Goal: Transaction & Acquisition: Book appointment/travel/reservation

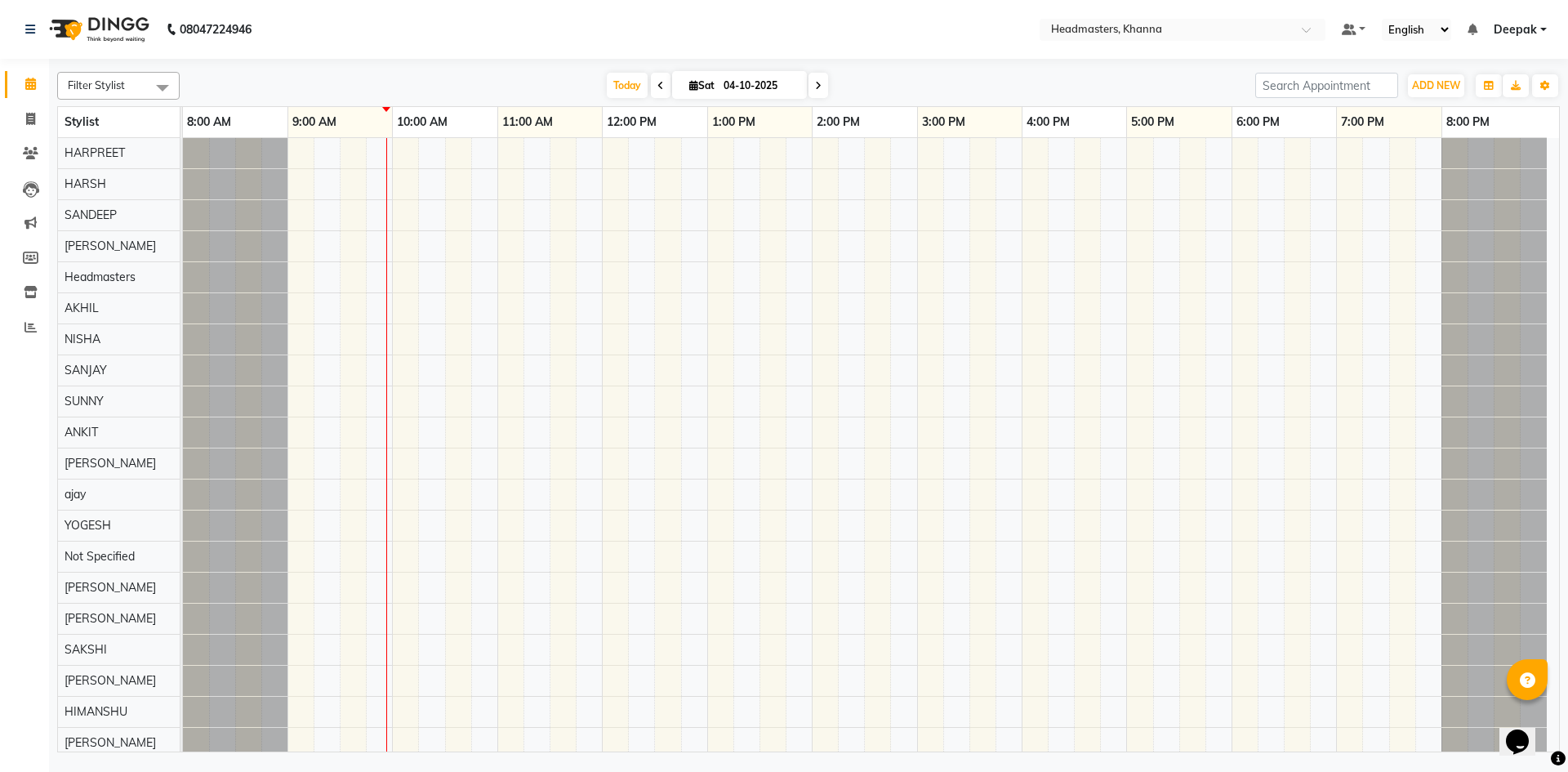
click at [1544, 27] on link "Deepak" at bounding box center [1520, 30] width 53 height 18
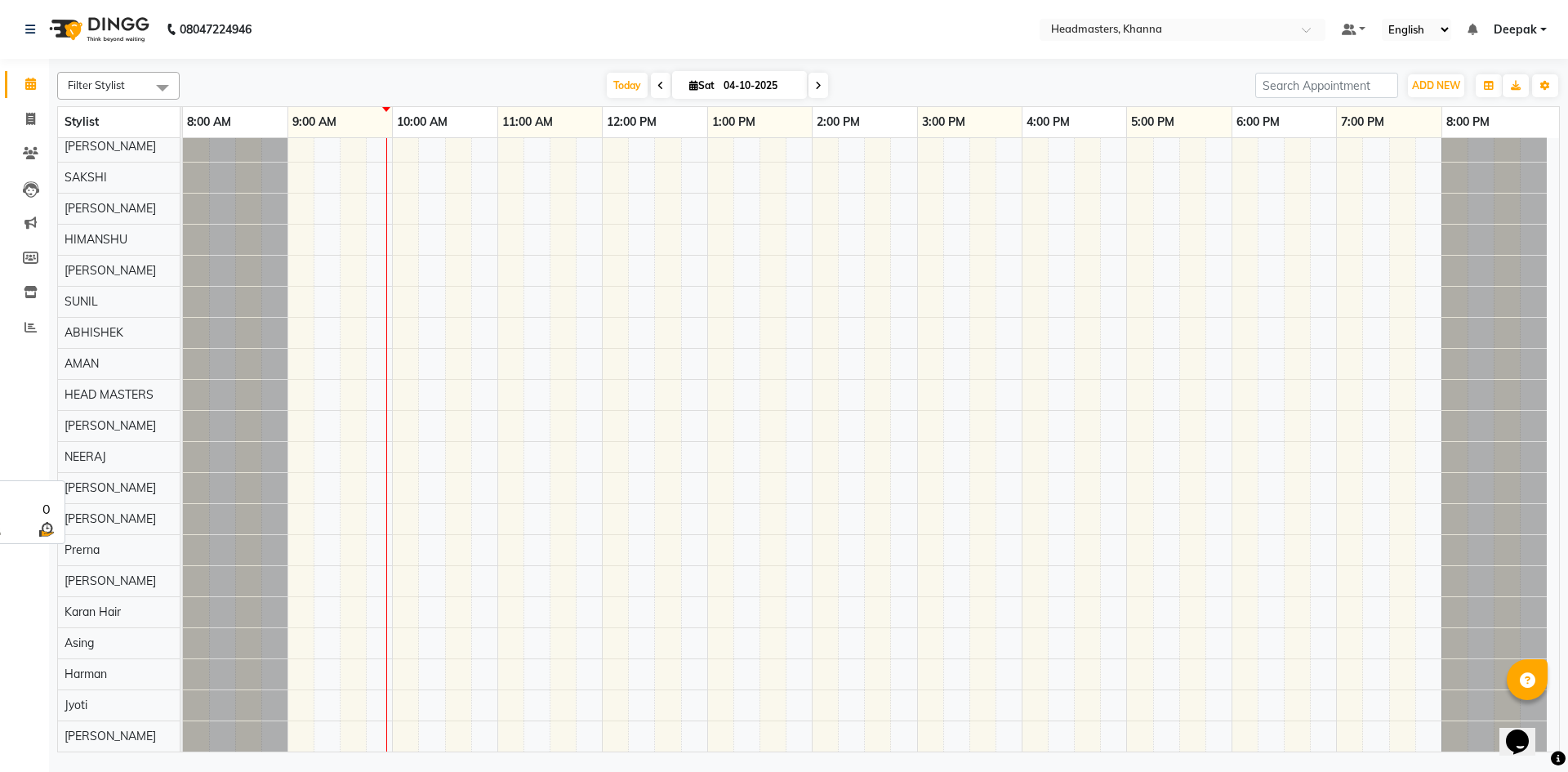
scroll to position [490, 0]
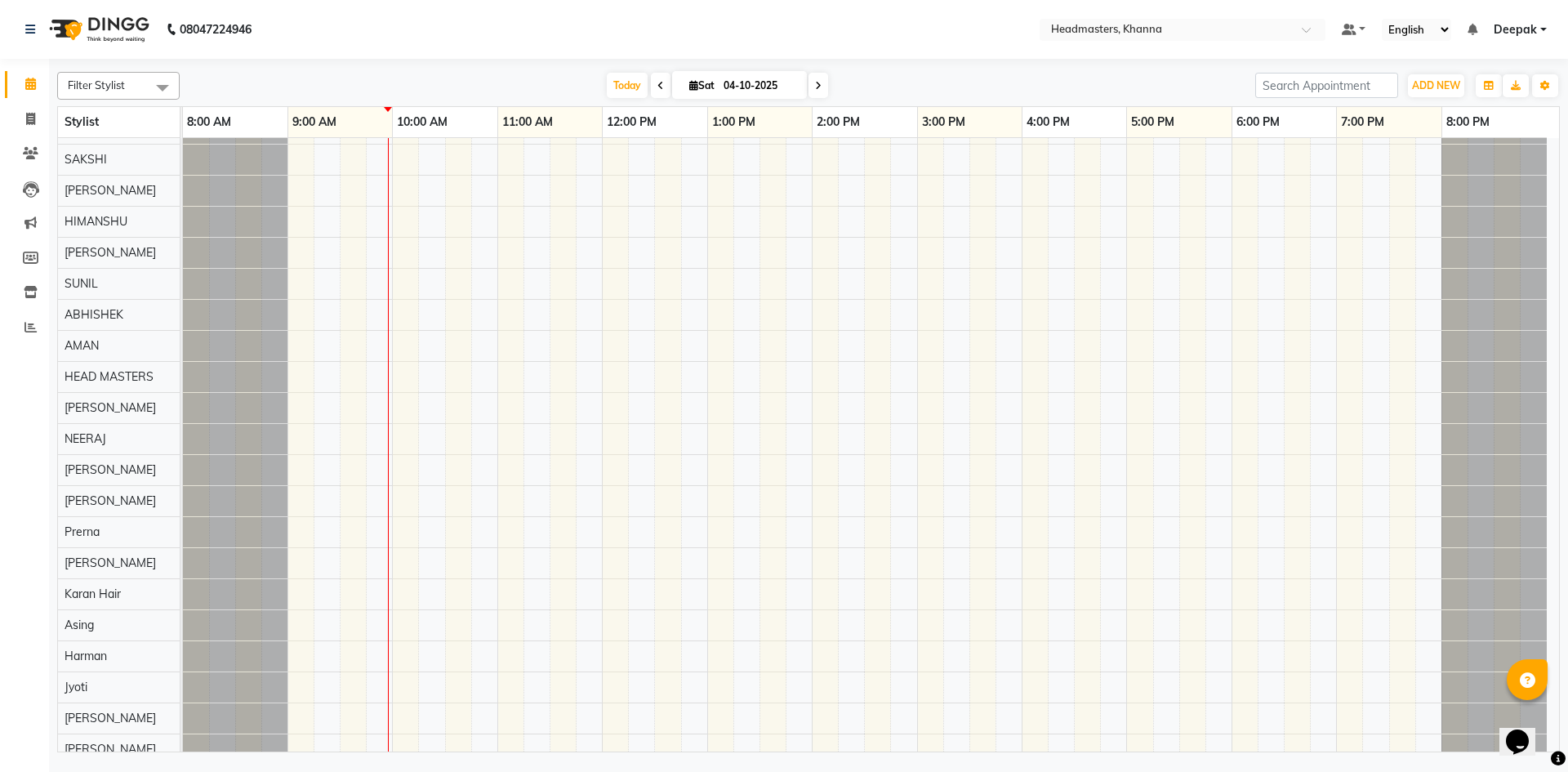
click at [338, 443] on div at bounding box center [871, 314] width 1376 height 1333
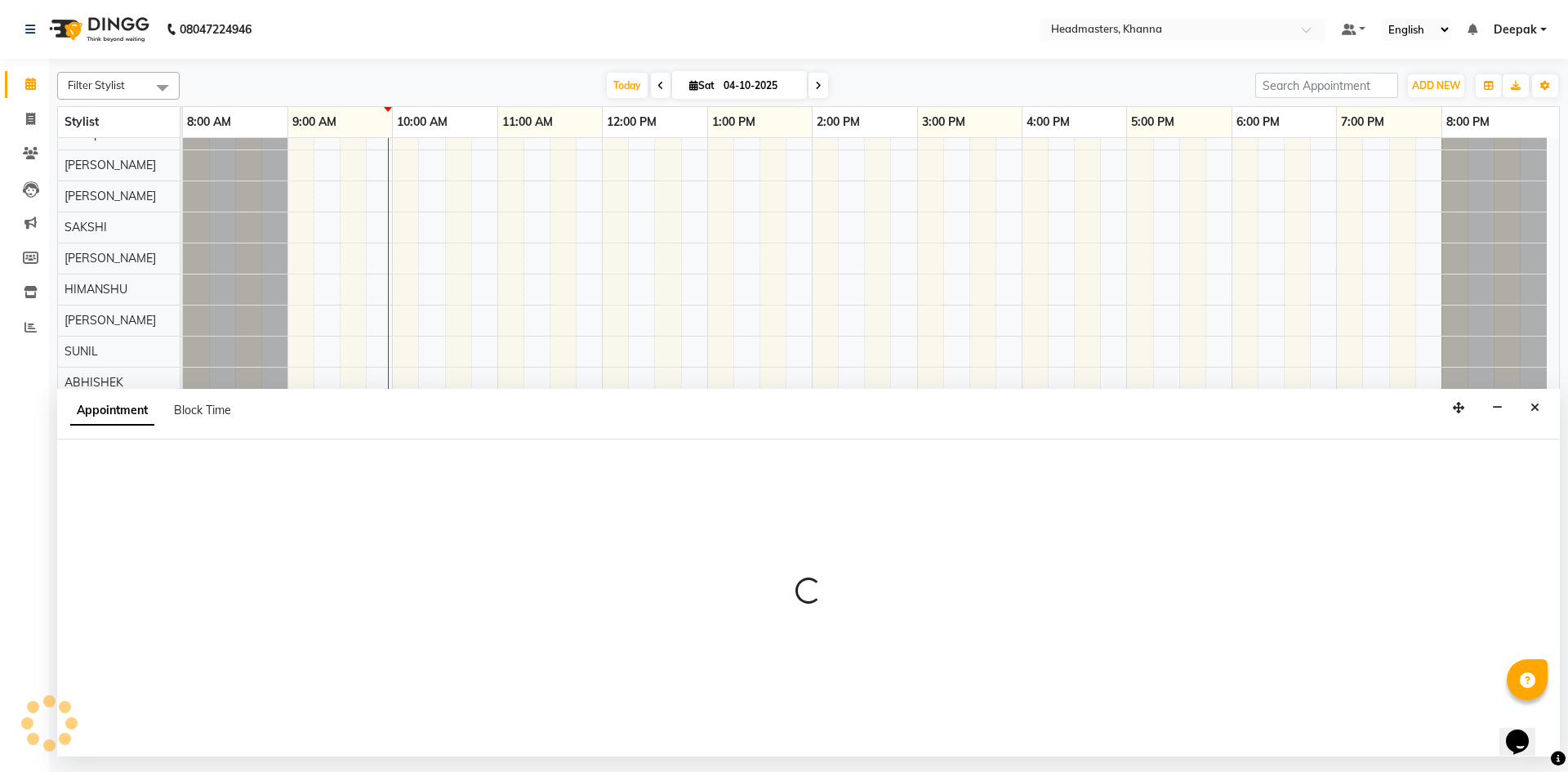
scroll to position [164, 0]
select select "60855"
select select "tentative"
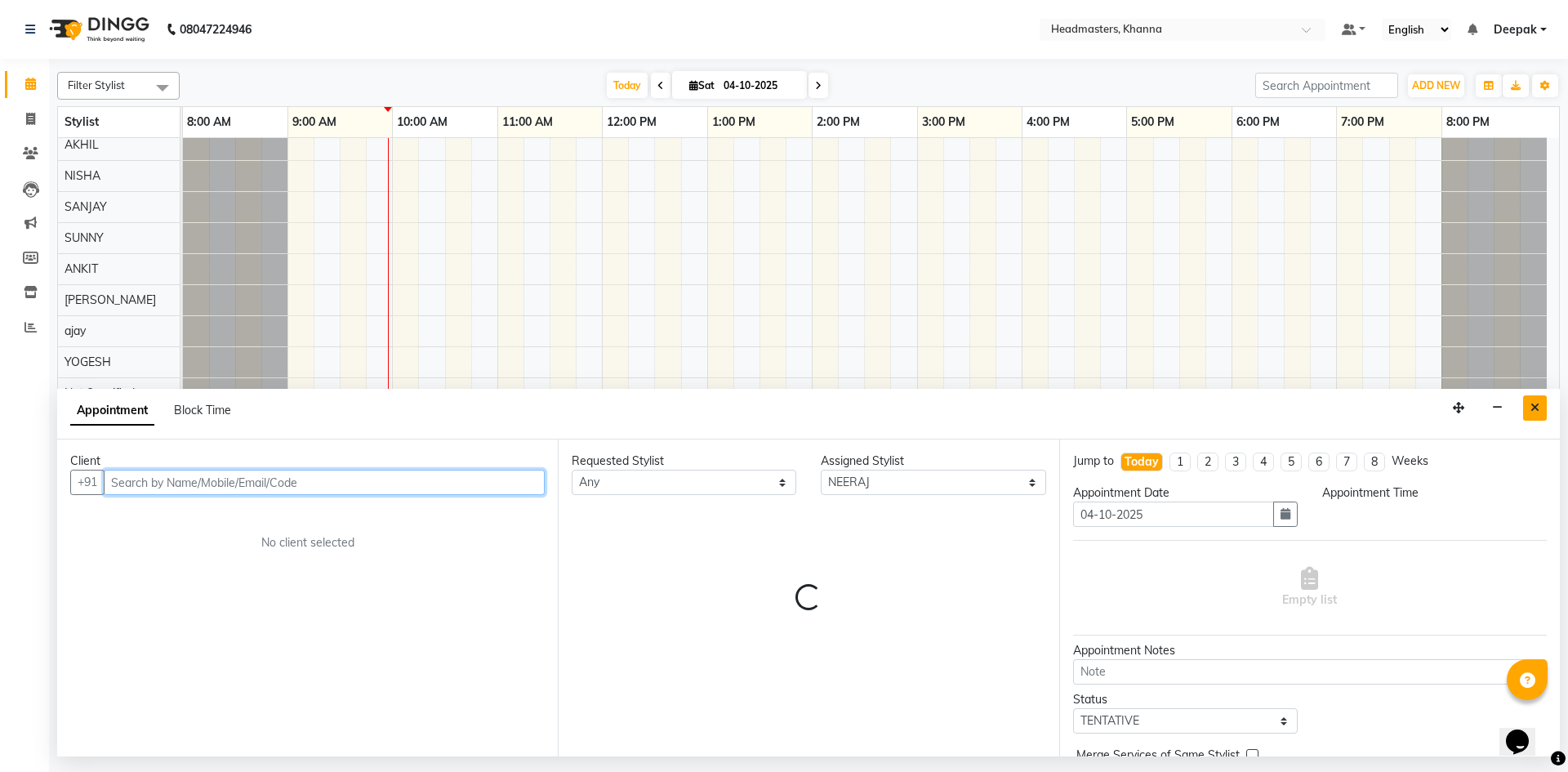
select select "555"
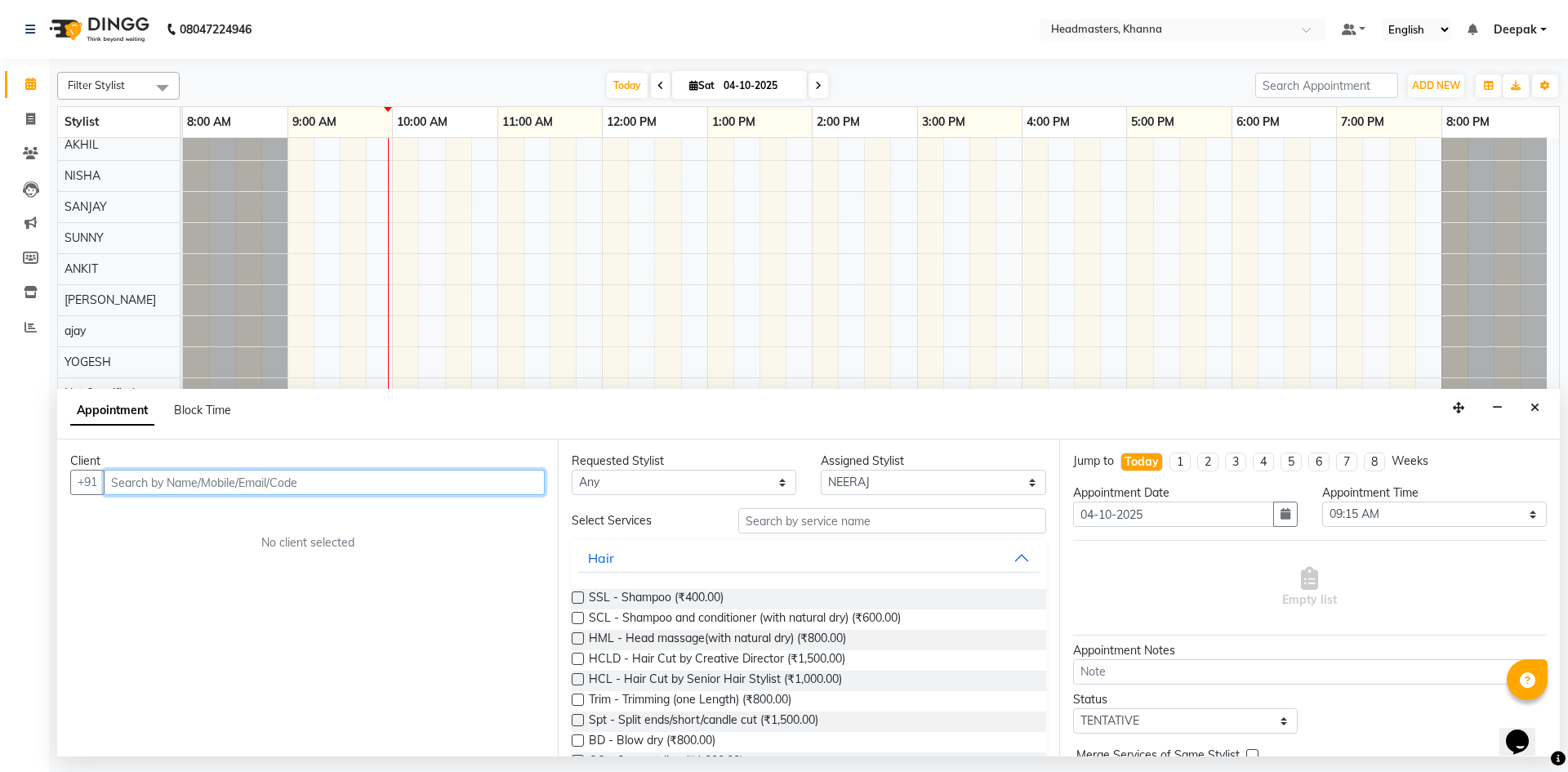
click at [528, 474] on input "text" at bounding box center [324, 481] width 441 height 25
click at [521, 488] on input "text" at bounding box center [324, 481] width 441 height 25
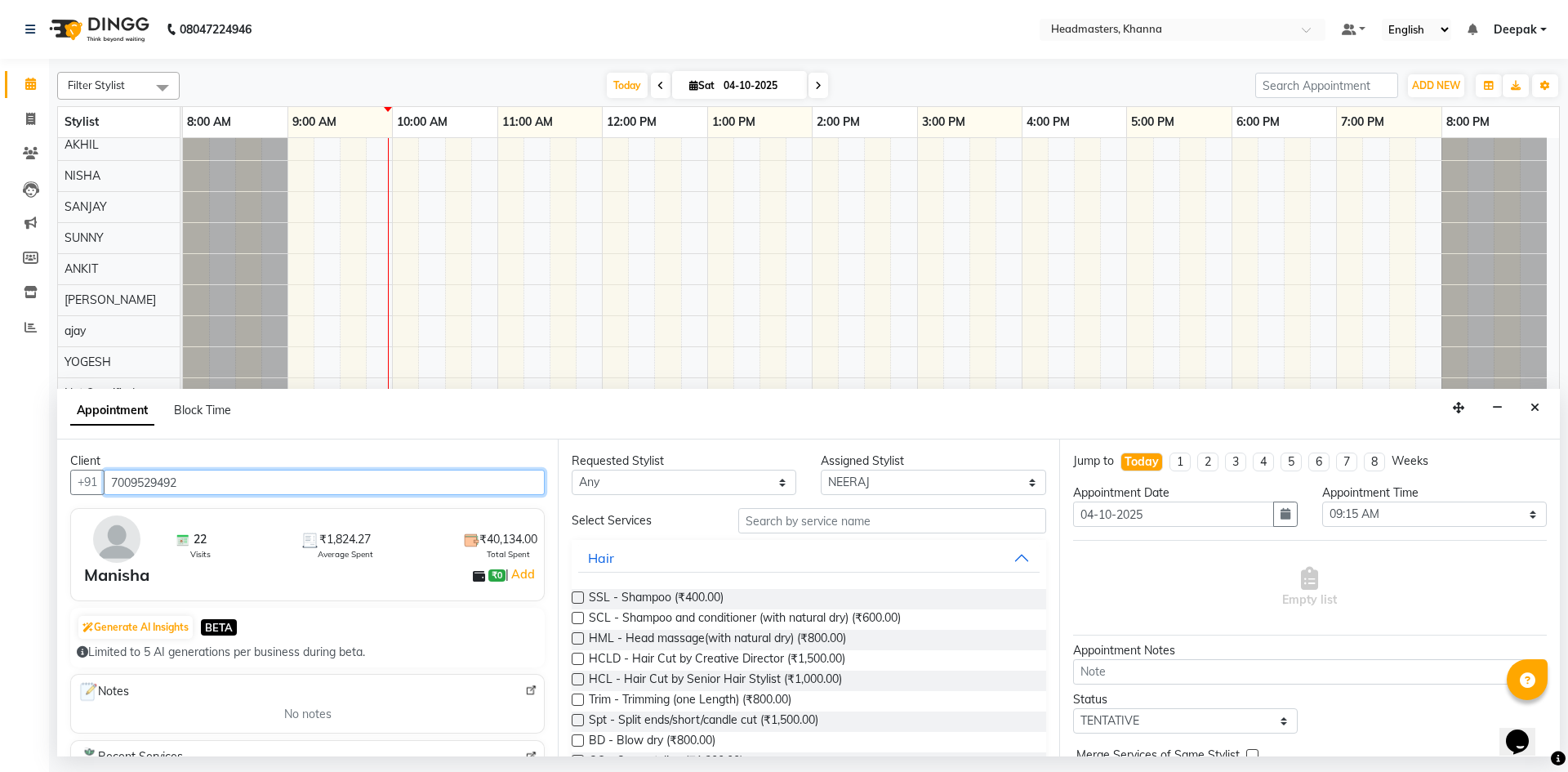
type input "7009529492"
click at [765, 525] on input "text" at bounding box center [892, 520] width 308 height 25
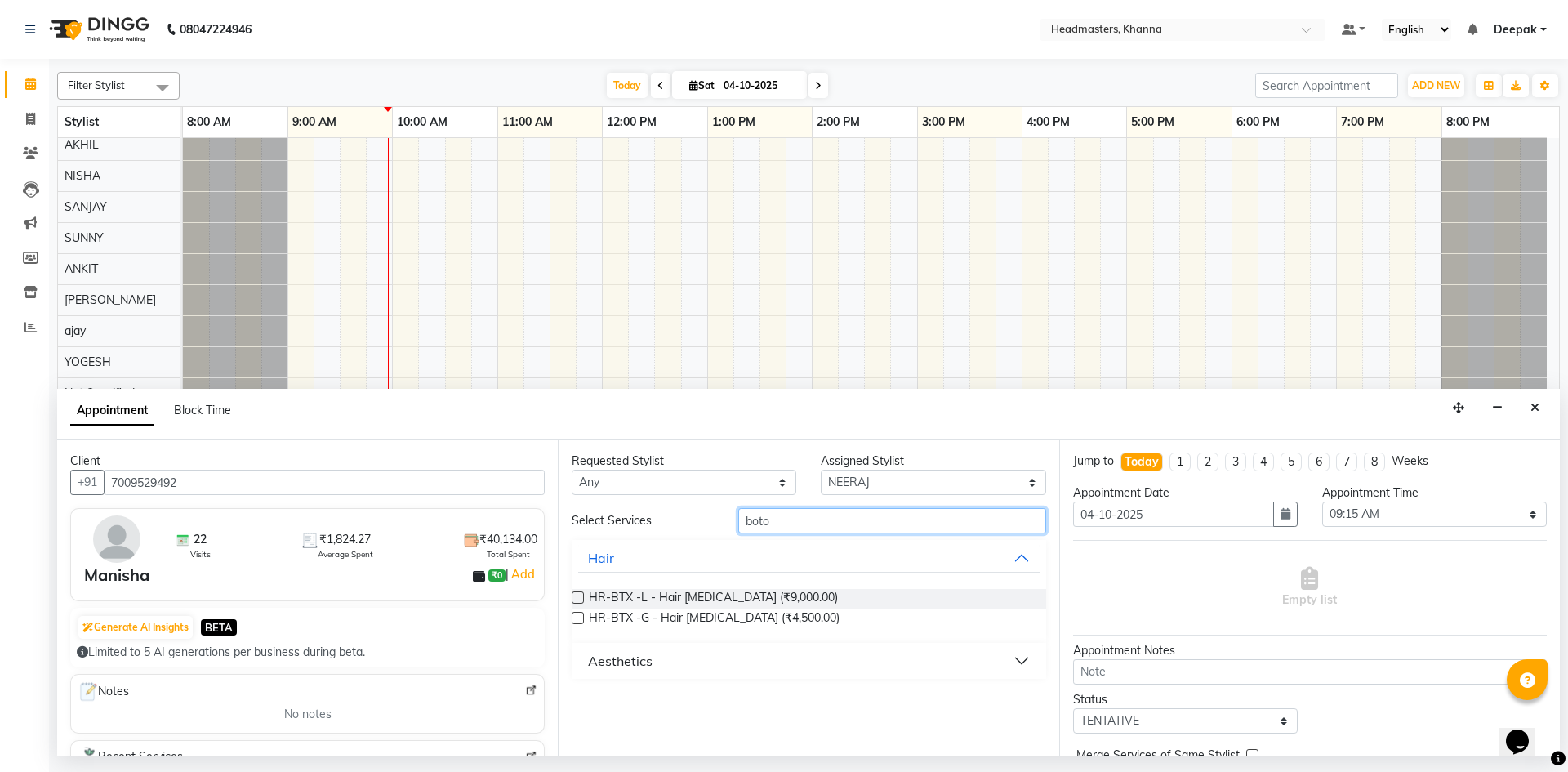
type input "boto"
click at [579, 601] on label at bounding box center [578, 597] width 12 height 12
click at [579, 601] on input "checkbox" at bounding box center [577, 599] width 11 height 11
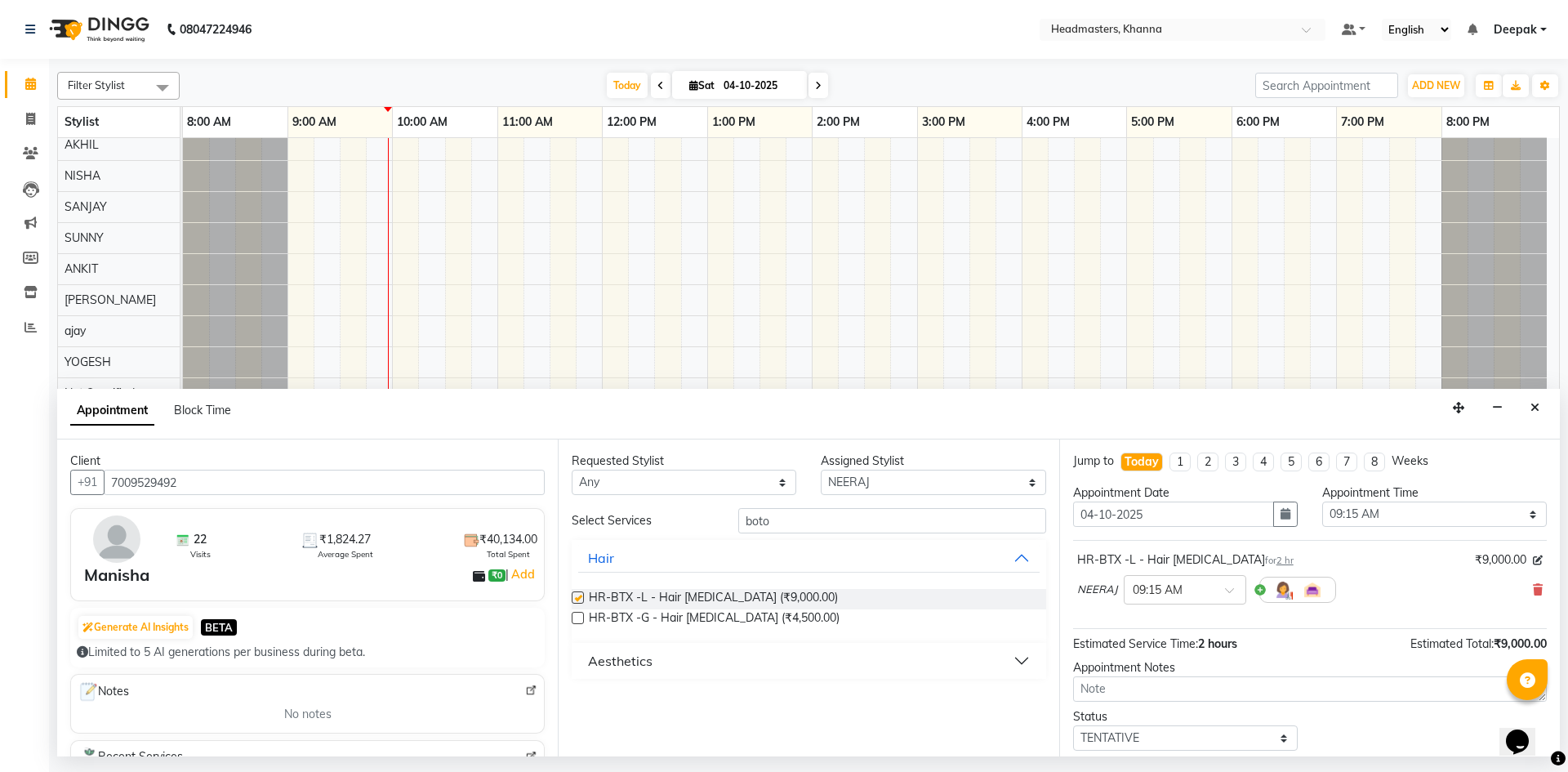
checkbox input "false"
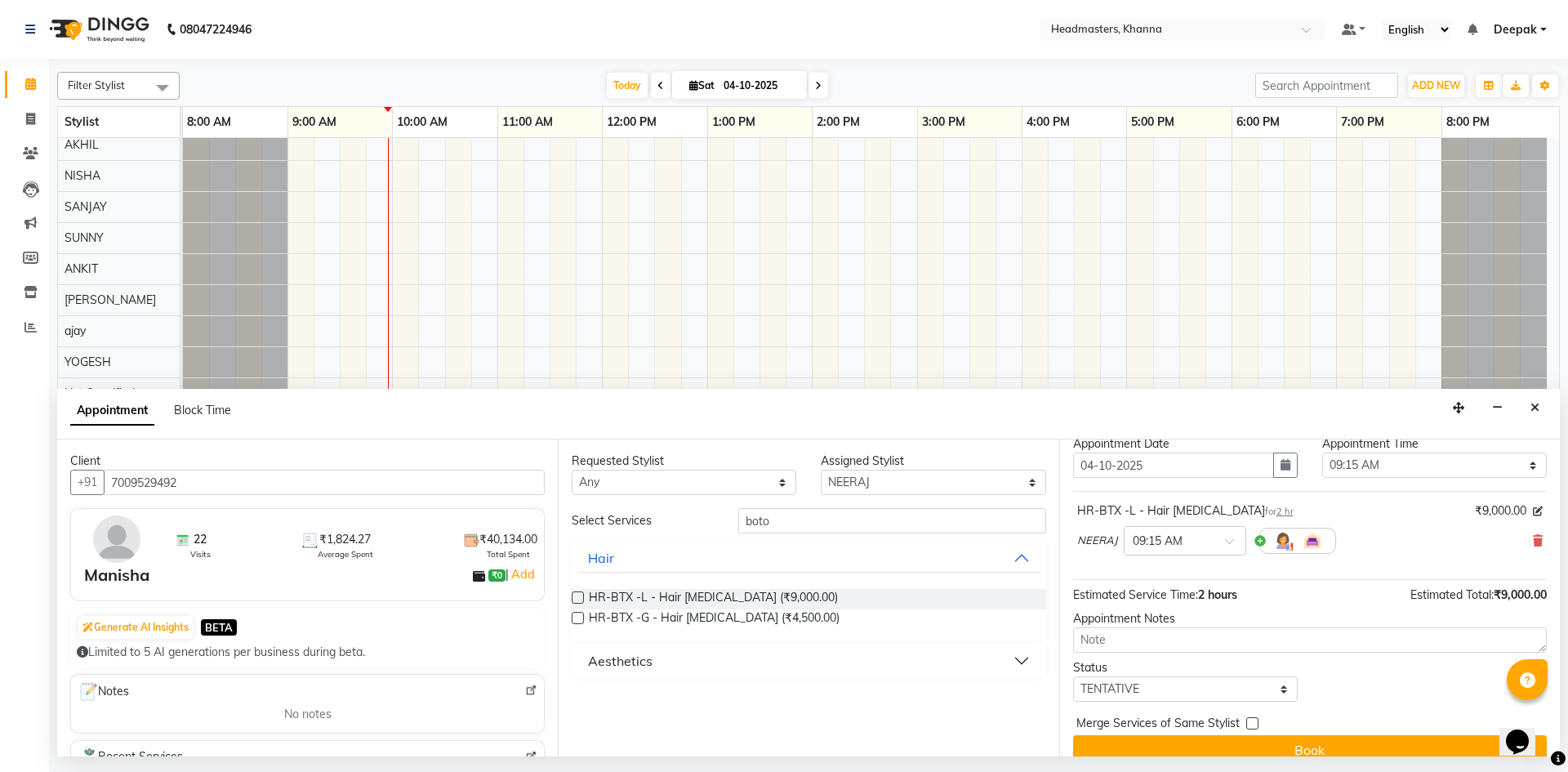
scroll to position [70, 0]
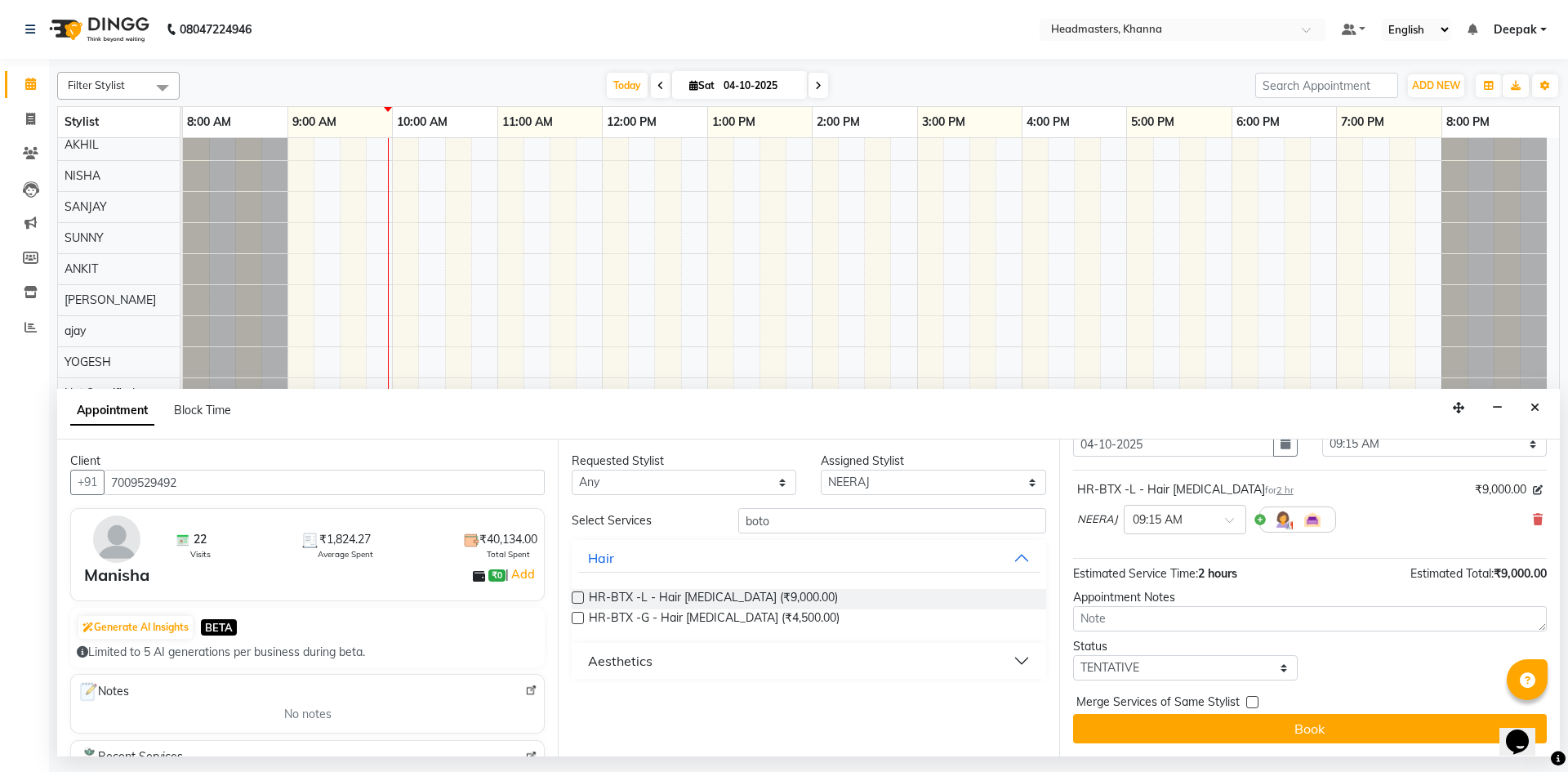
click at [1342, 736] on button "Book" at bounding box center [1310, 728] width 474 height 30
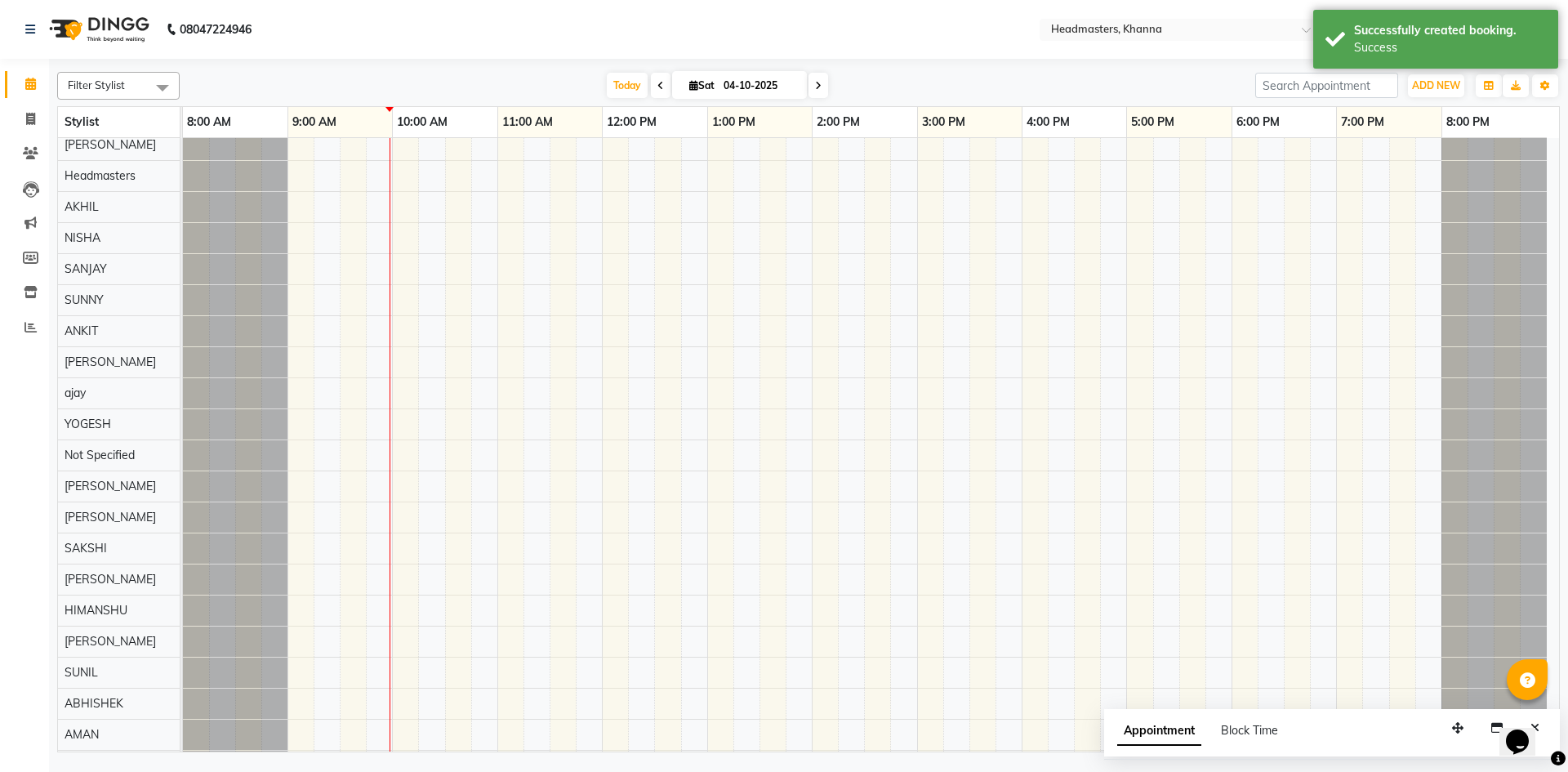
scroll to position [326, 0]
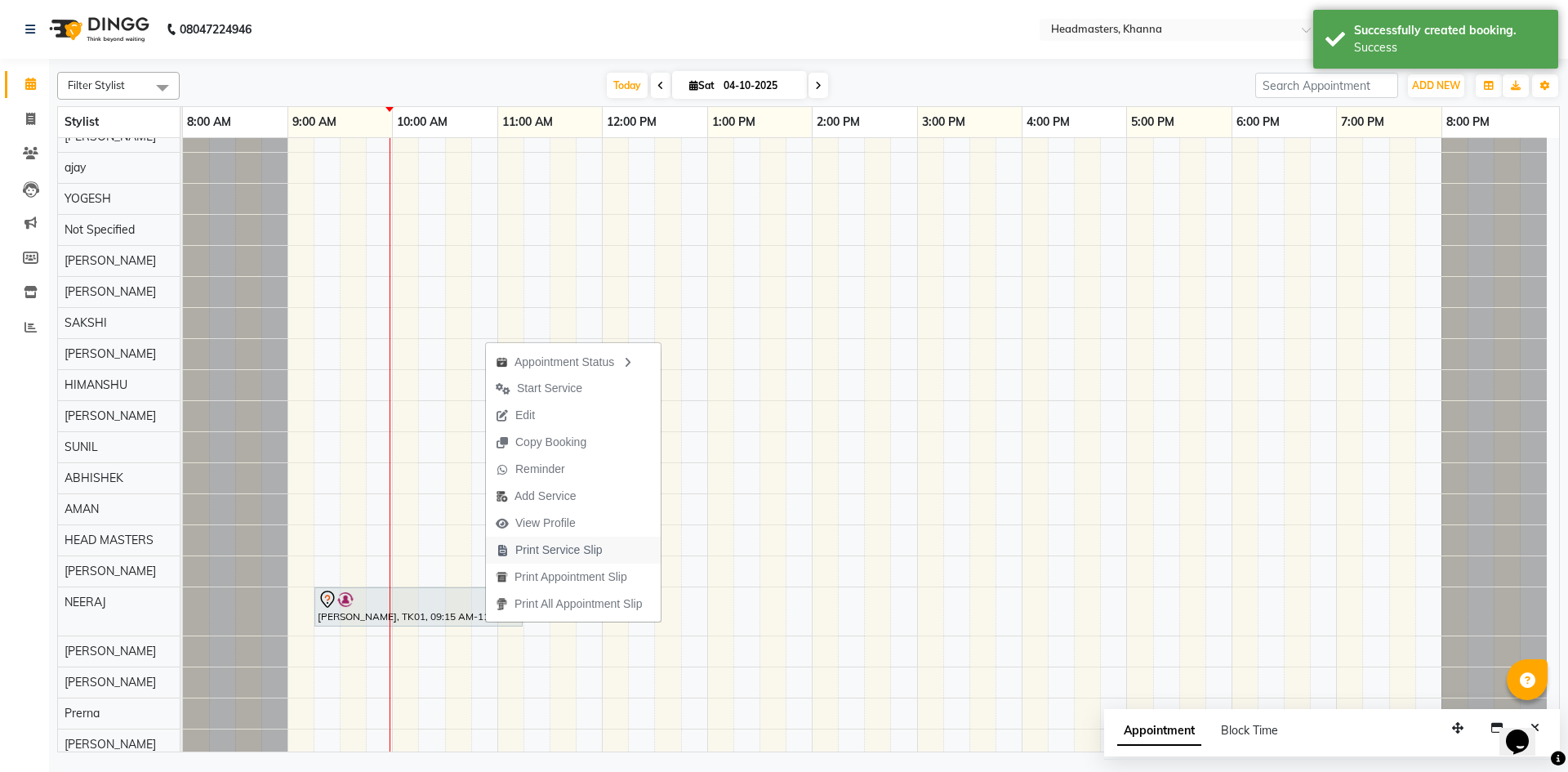
click at [585, 545] on span "Print Service Slip" at bounding box center [559, 550] width 88 height 18
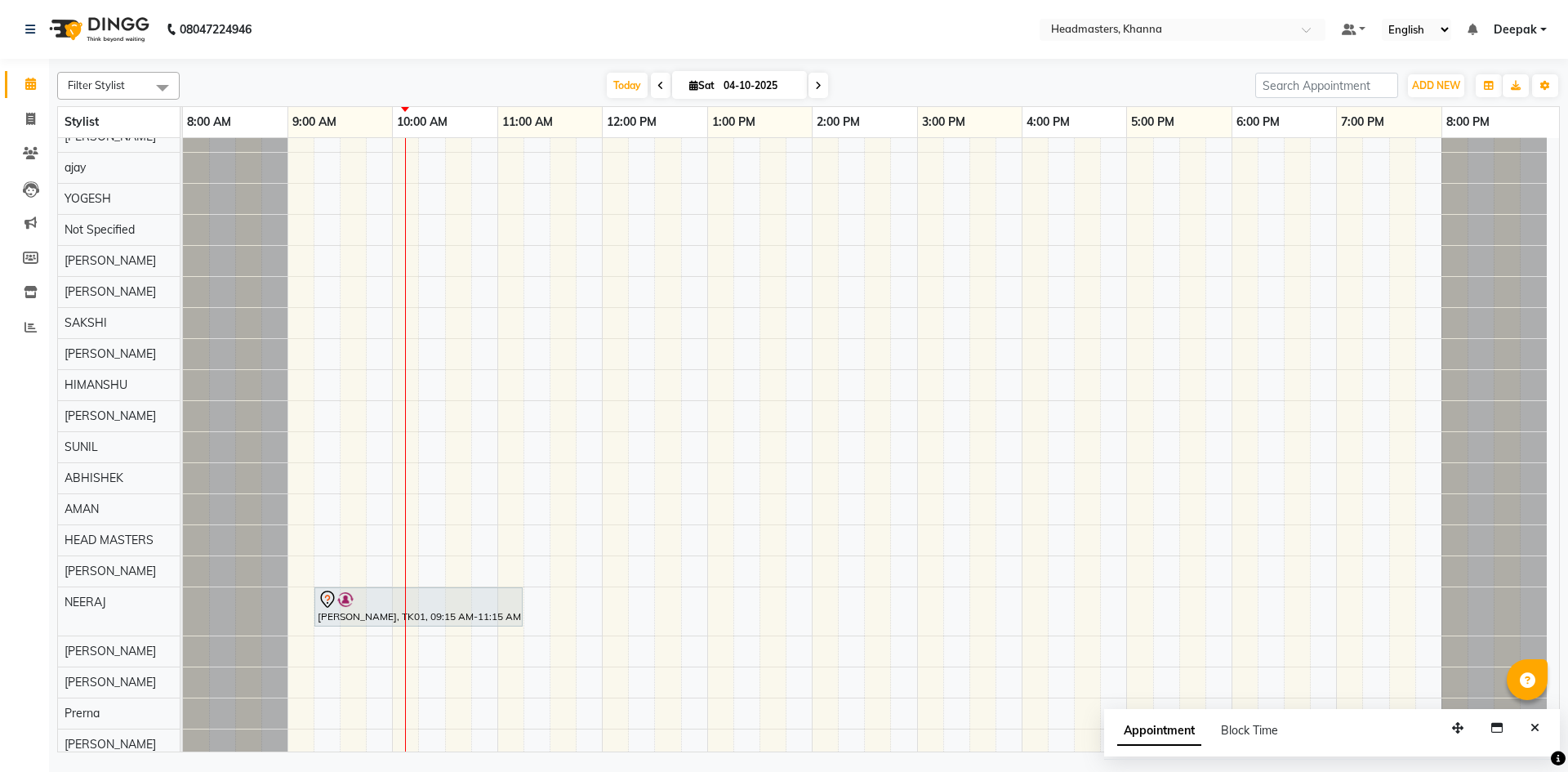
click at [573, 524] on div "[PERSON_NAME], TK01, 09:15 AM-11:15 AM, HR-BTX -L - Hair [MEDICAL_DATA]" at bounding box center [871, 488] width 1376 height 1351
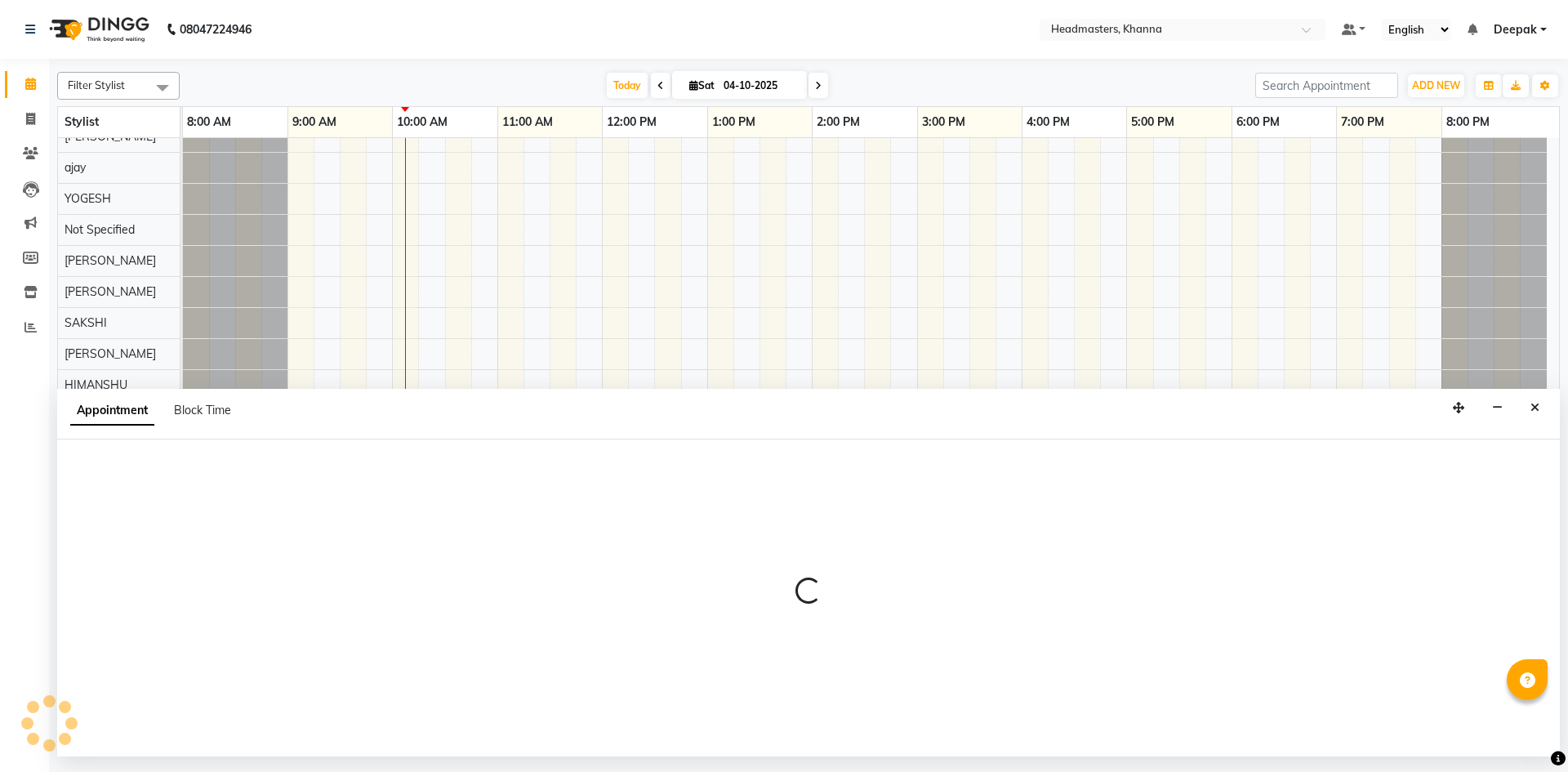
select select "60855"
select select "tentative"
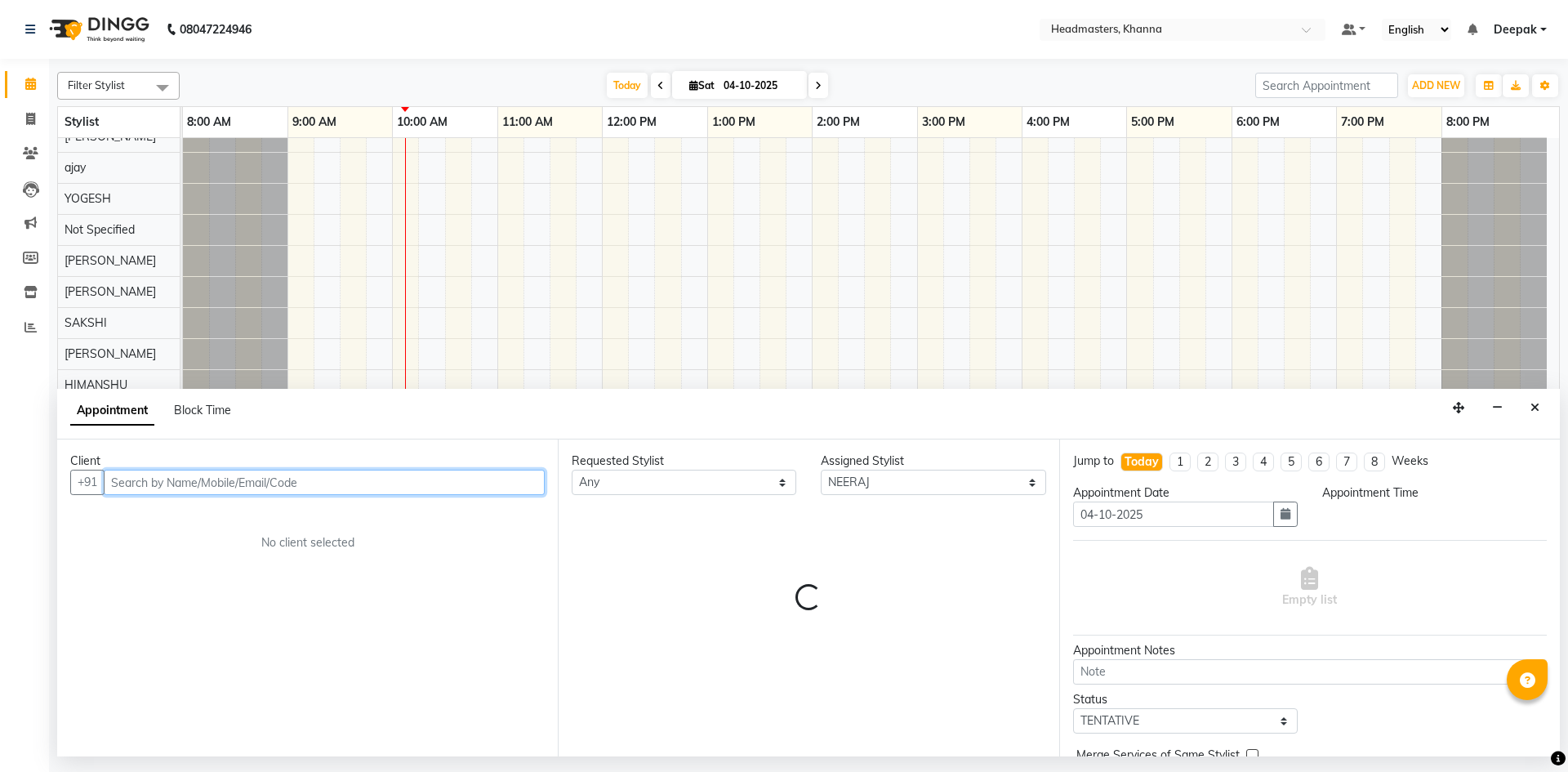
select select "690"
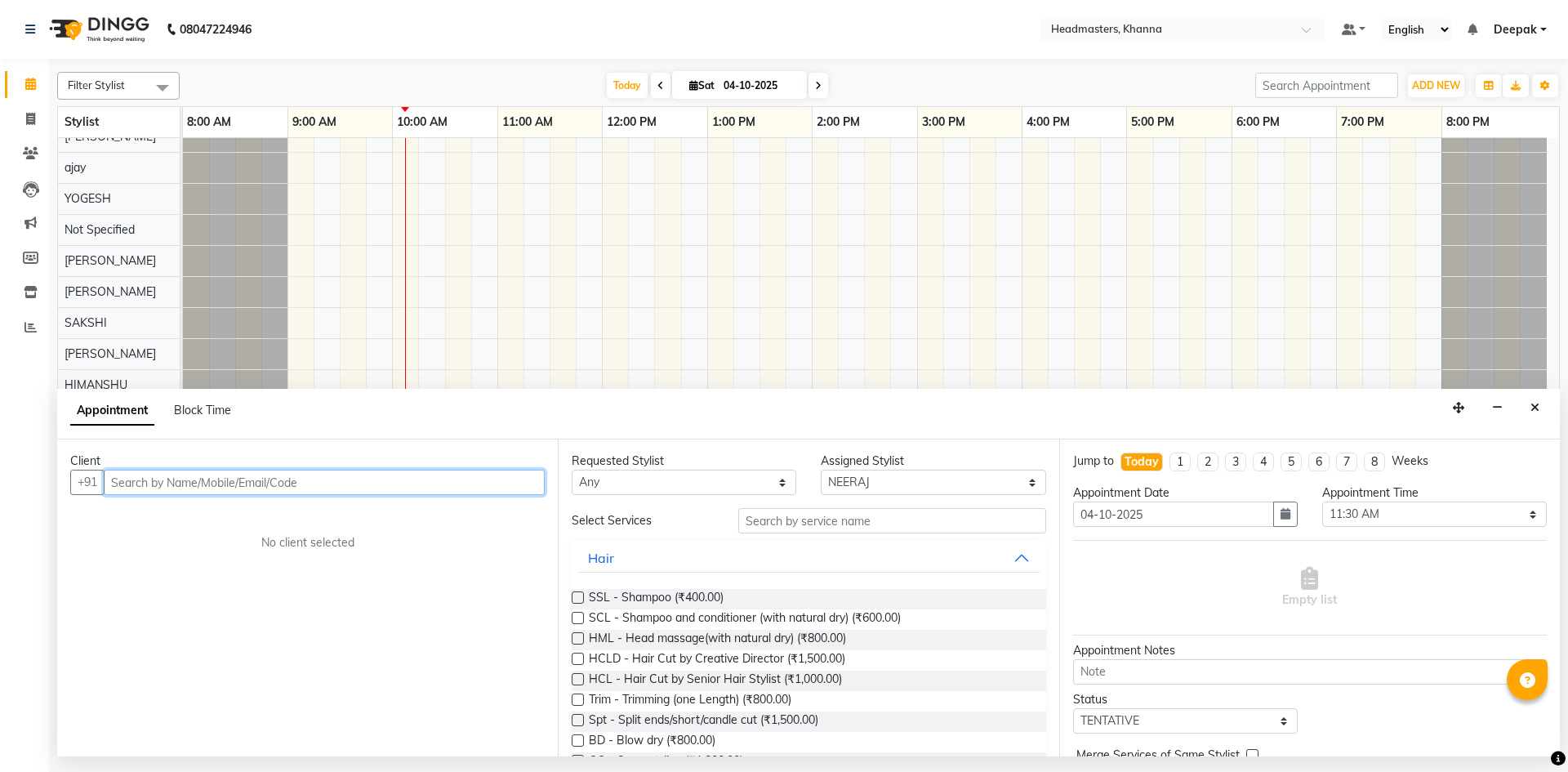
click at [379, 480] on input "text" at bounding box center [324, 481] width 441 height 25
click at [250, 512] on button "[PERSON_NAME] 99880280 62" at bounding box center [187, 517] width 165 height 26
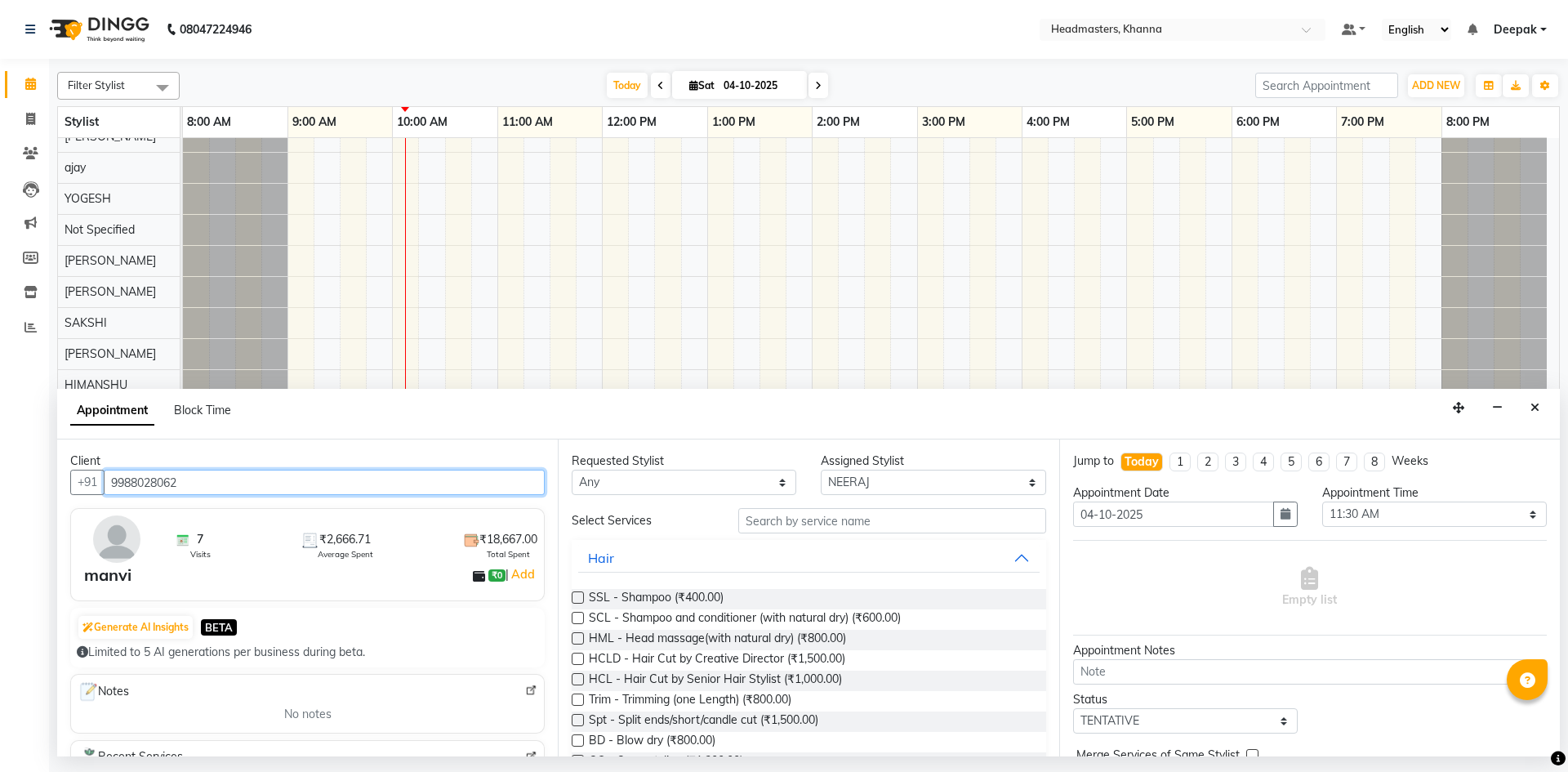
type input "9988028062"
click at [812, 521] on input "text" at bounding box center [892, 520] width 308 height 25
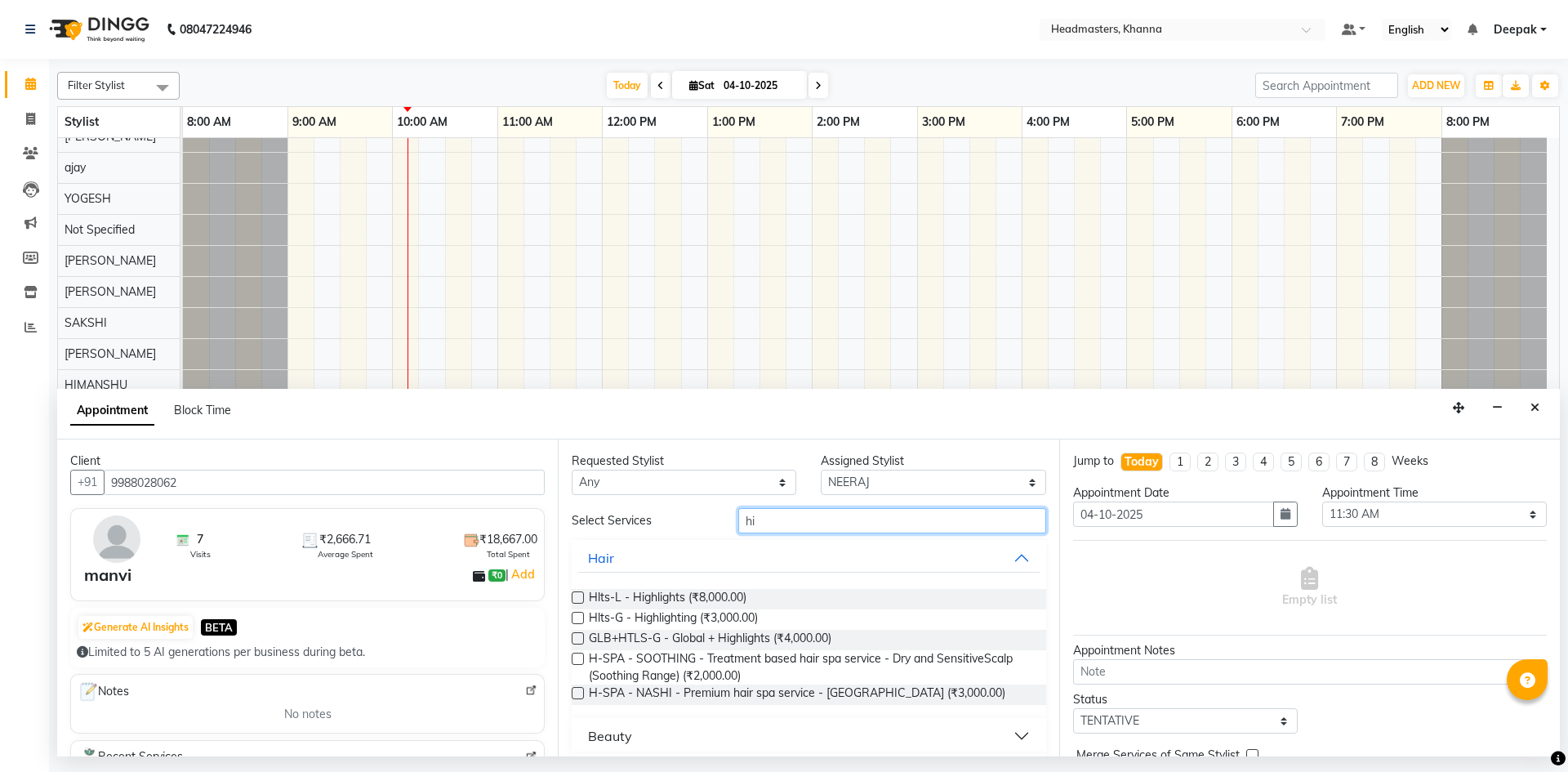
type input "hi"
click at [578, 595] on label at bounding box center [578, 597] width 12 height 12
click at [578, 595] on input "checkbox" at bounding box center [577, 599] width 11 height 11
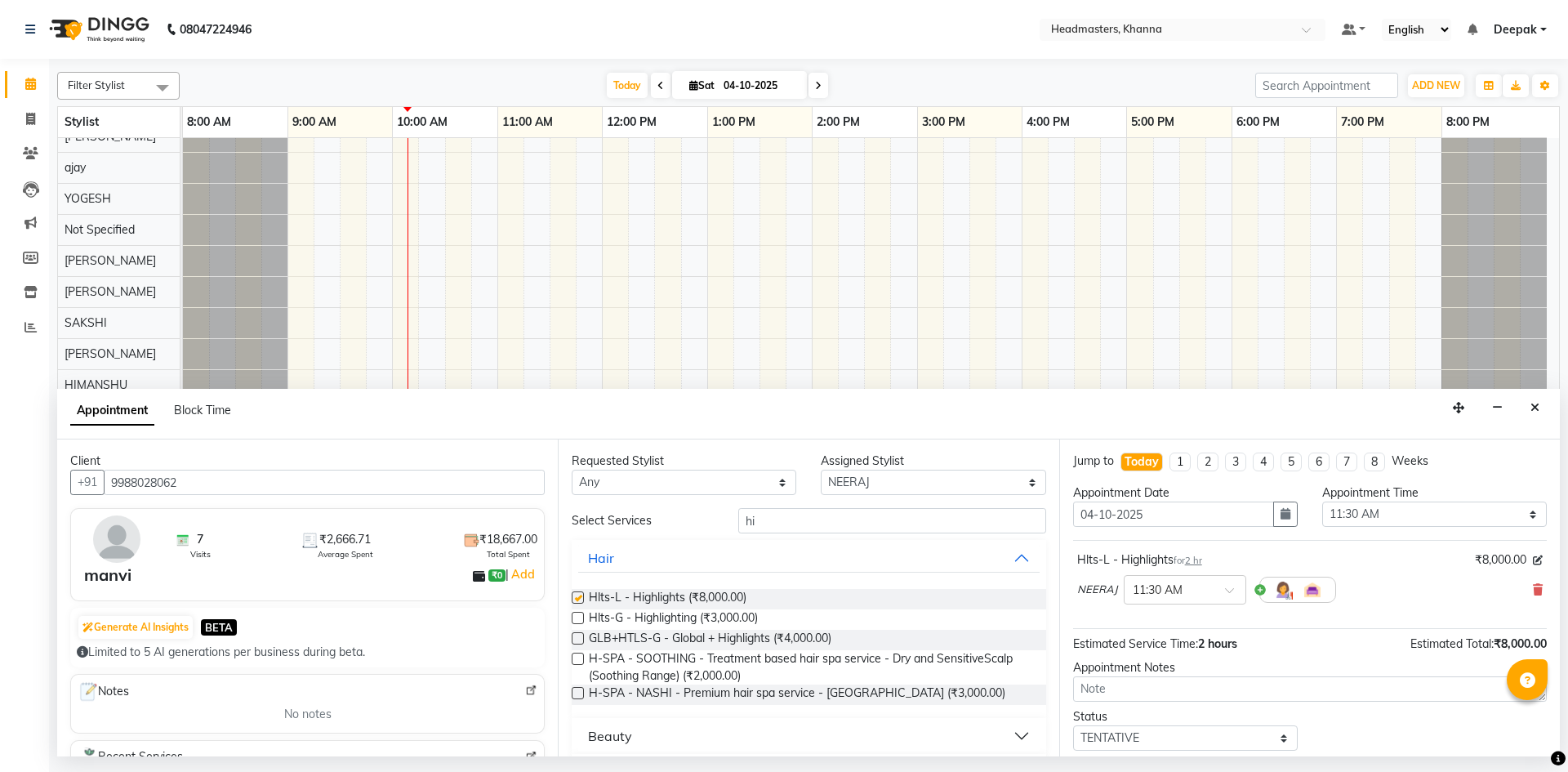
checkbox input "false"
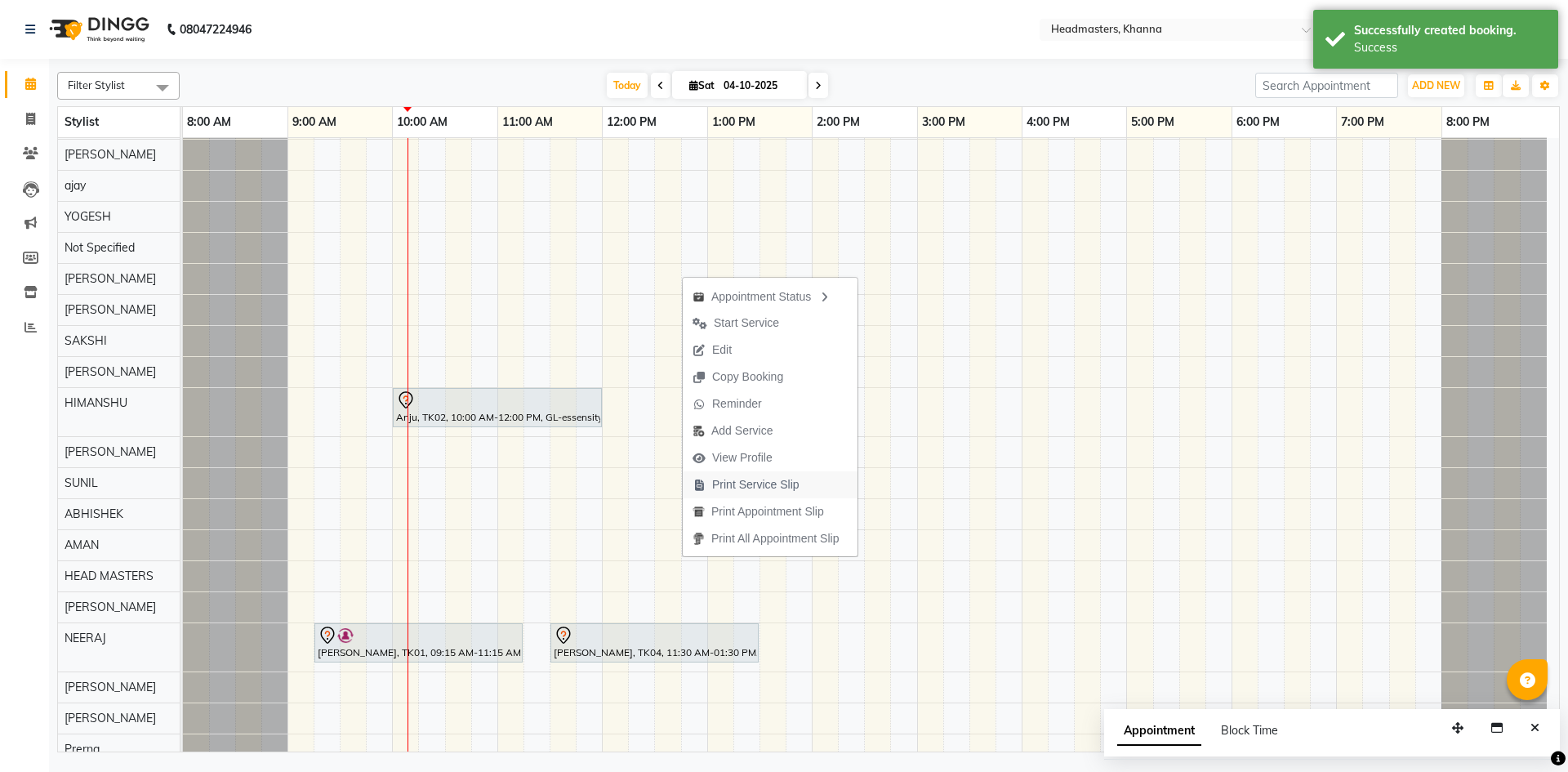
click at [737, 481] on span "Print Service Slip" at bounding box center [756, 485] width 88 height 18
